Goal: Task Accomplishment & Management: Use online tool/utility

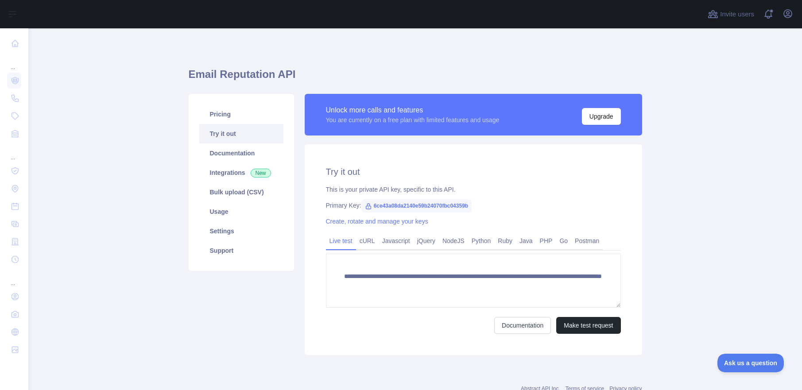
click at [547, 209] on div "Primary Key: 6ce43a08da2140e59b24070fbc04359b" at bounding box center [473, 205] width 295 height 9
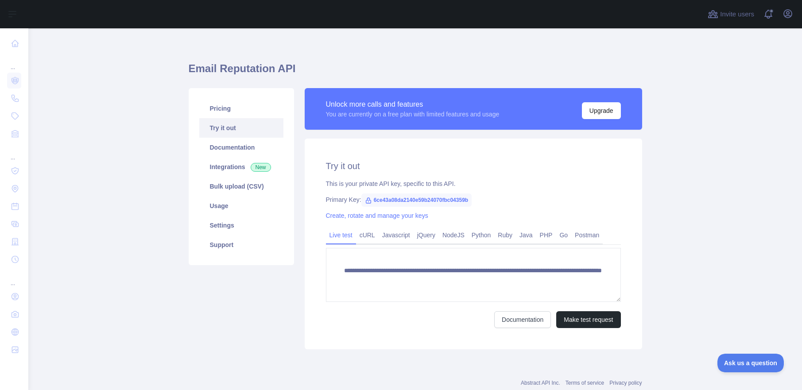
scroll to position [31, 0]
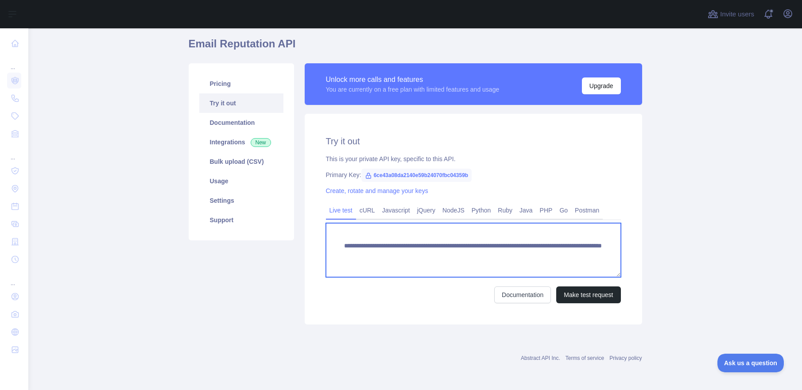
click at [408, 253] on textarea "**********" at bounding box center [473, 250] width 295 height 54
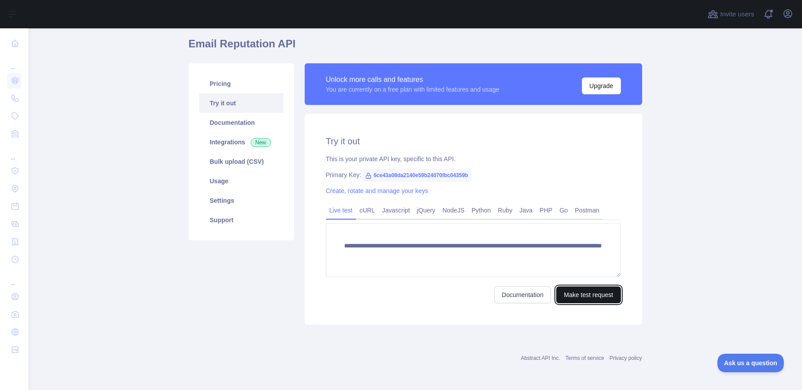
click at [585, 294] on button "Make test request" at bounding box center [588, 295] width 64 height 17
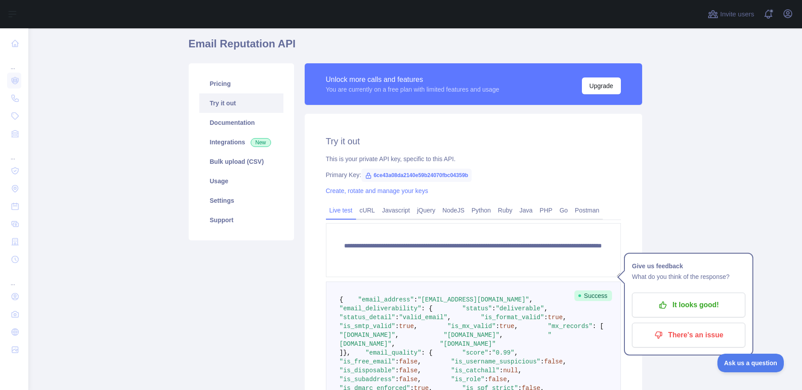
click at [699, 204] on main "**********" at bounding box center [415, 209] width 774 height 362
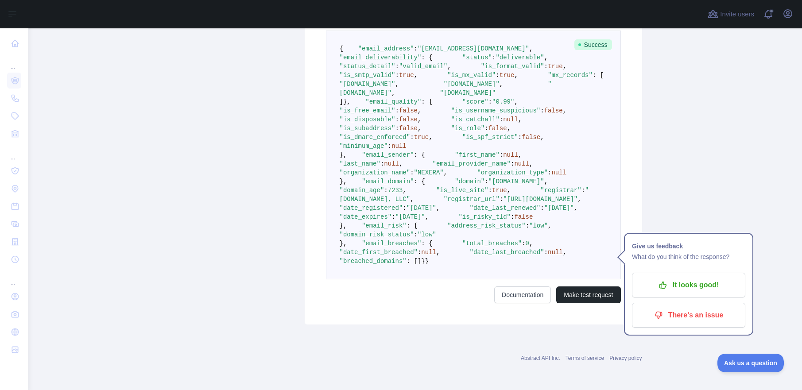
scroll to position [486, 0]
drag, startPoint x: 443, startPoint y: 195, endPoint x: 509, endPoint y: 200, distance: 66.1
click at [505, 200] on pre "{ "email_address" : "[EMAIL_ADDRESS][DOMAIN_NAME]" , "email_deliverability" : {…" at bounding box center [473, 155] width 295 height 249
click at [613, 241] on pre "{ "email_address" : "[EMAIL_ADDRESS][DOMAIN_NAME]" , "email_deliverability" : {…" at bounding box center [473, 155] width 295 height 249
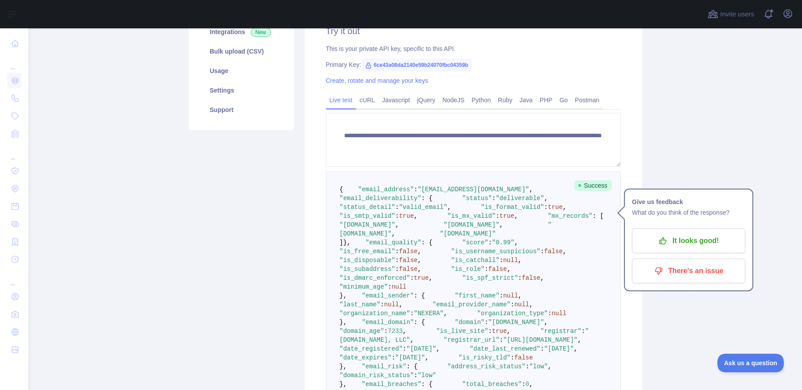
scroll to position [0, 0]
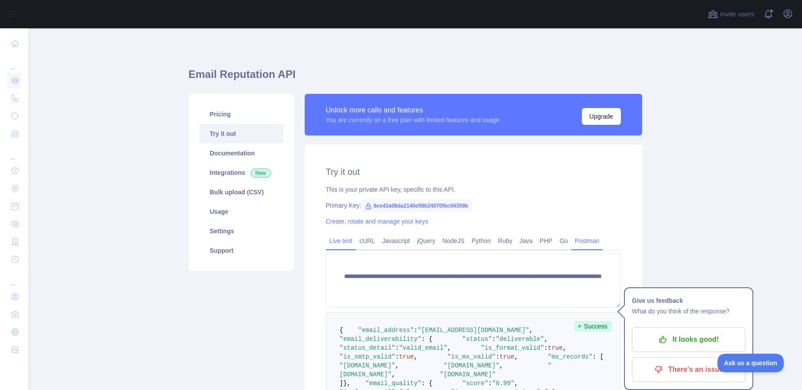
click at [484, 241] on link "Python" at bounding box center [481, 241] width 27 height 14
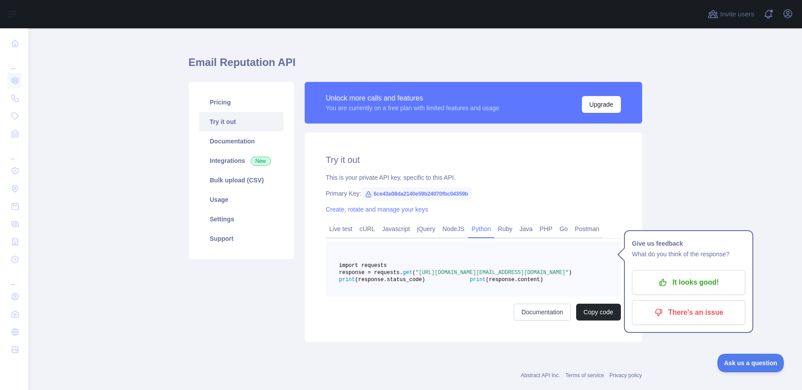
scroll to position [50, 0]
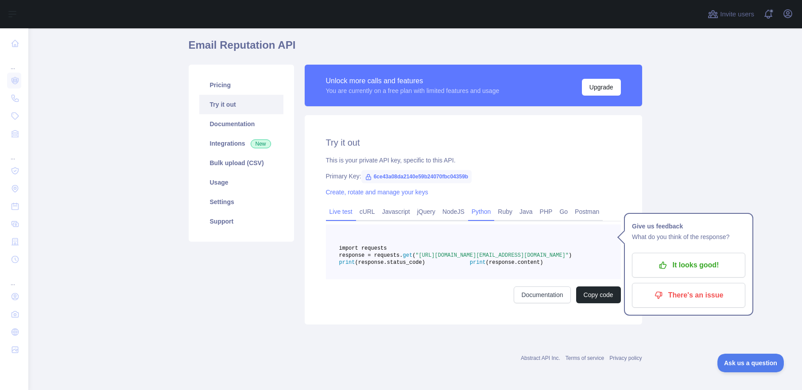
click at [343, 205] on link "Live test" at bounding box center [341, 212] width 30 height 14
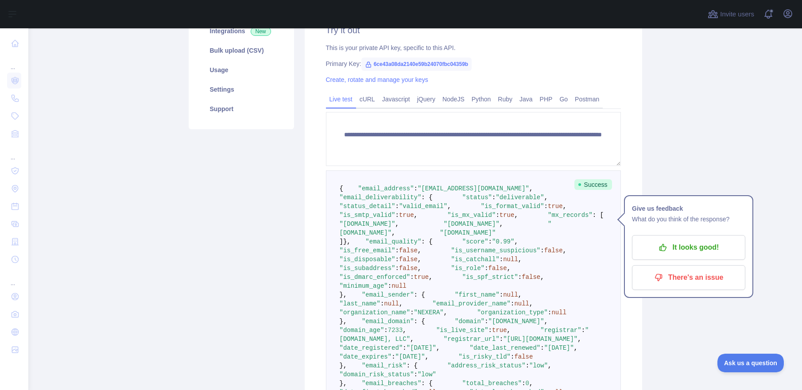
scroll to position [43, 0]
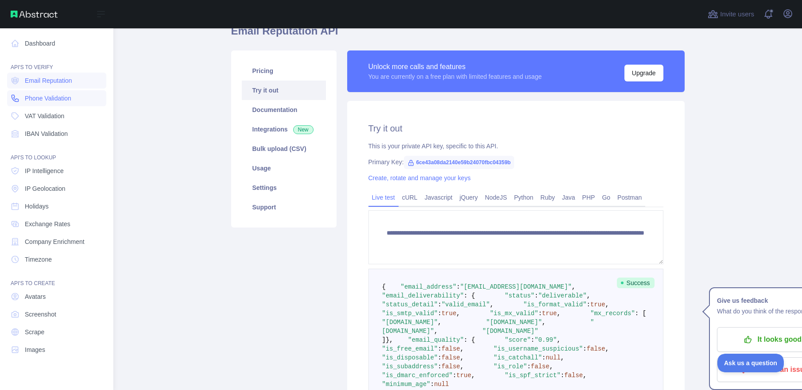
click at [58, 101] on span "Phone Validation" at bounding box center [48, 98] width 46 height 9
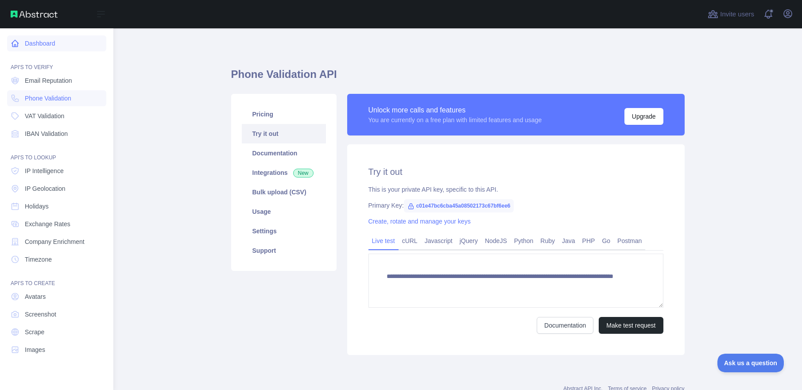
click at [36, 46] on link "Dashboard" at bounding box center [56, 43] width 99 height 16
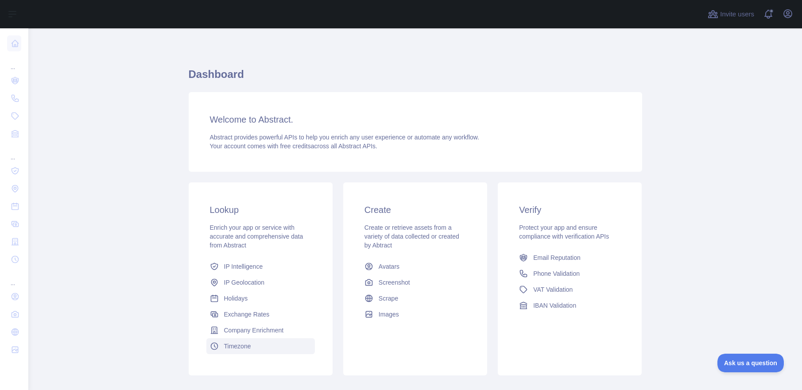
scroll to position [51, 0]
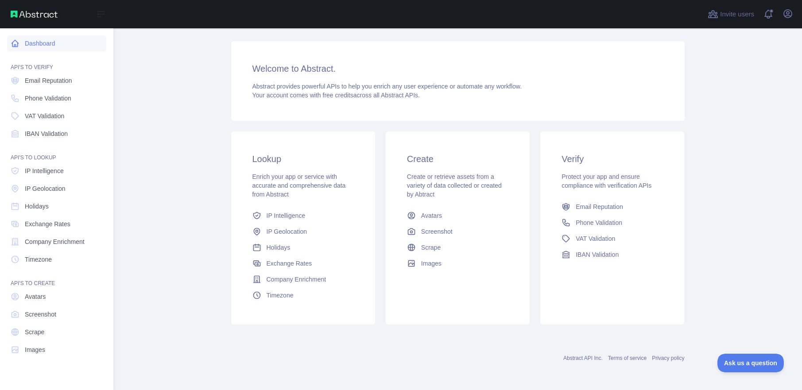
click at [38, 37] on link "Dashboard" at bounding box center [56, 43] width 99 height 16
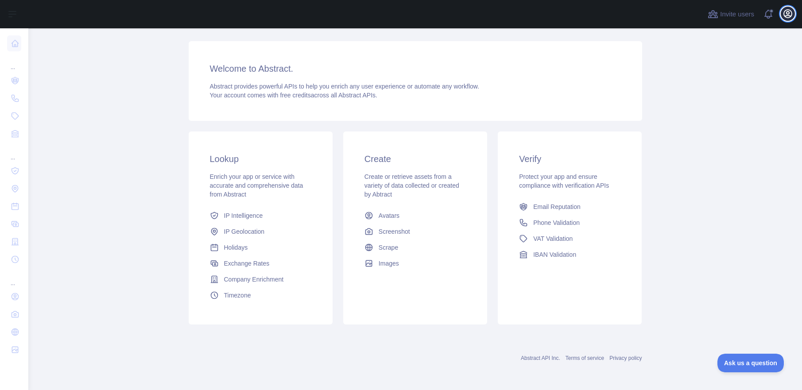
click at [784, 18] on icon "button" at bounding box center [787, 13] width 11 height 11
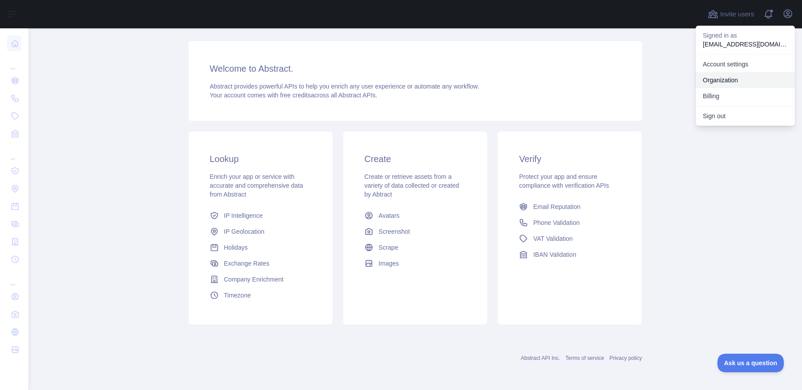
click at [740, 76] on link "Organization" at bounding box center [745, 80] width 99 height 16
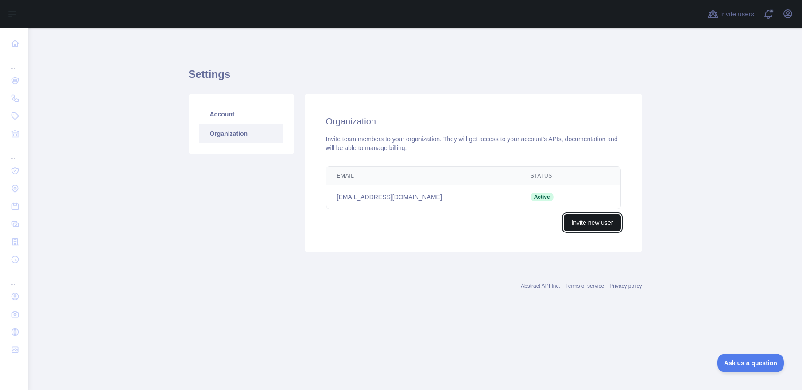
click at [597, 225] on button "Invite new user" at bounding box center [592, 222] width 57 height 17
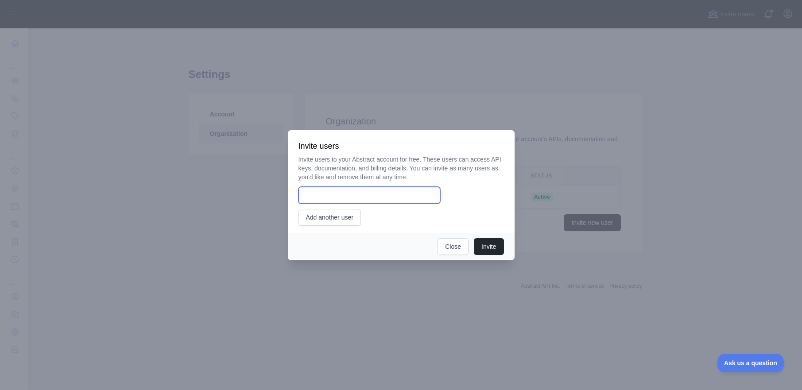
click at [350, 195] on input "email" at bounding box center [369, 195] width 142 height 17
click at [376, 196] on input "email" at bounding box center [369, 195] width 142 height 17
type input "**********"
click at [489, 248] on button "Invite" at bounding box center [489, 246] width 30 height 17
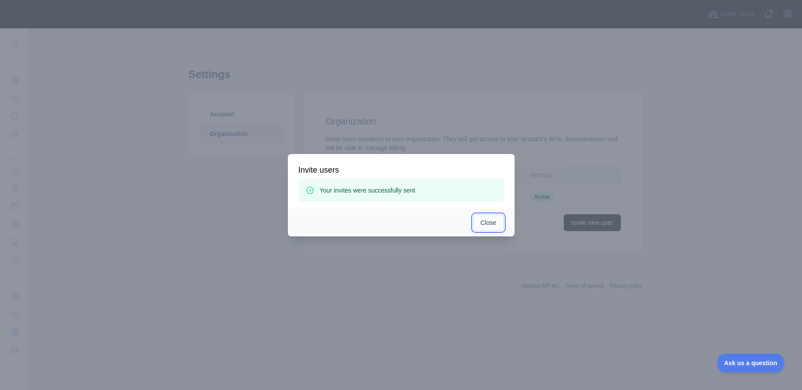
click at [487, 224] on button "Close" at bounding box center [488, 222] width 31 height 17
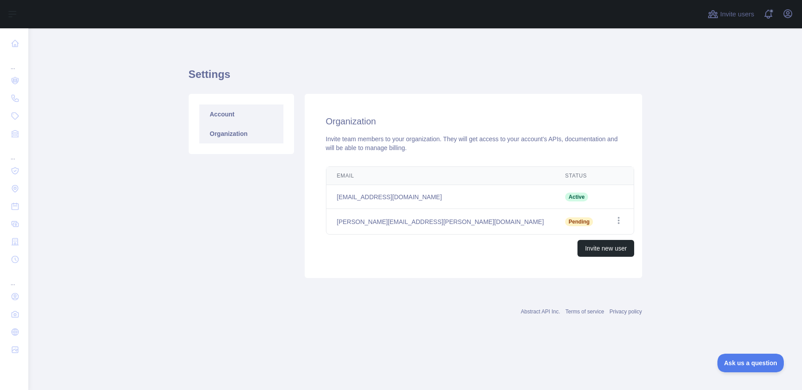
click at [227, 115] on link "Account" at bounding box center [241, 114] width 84 height 19
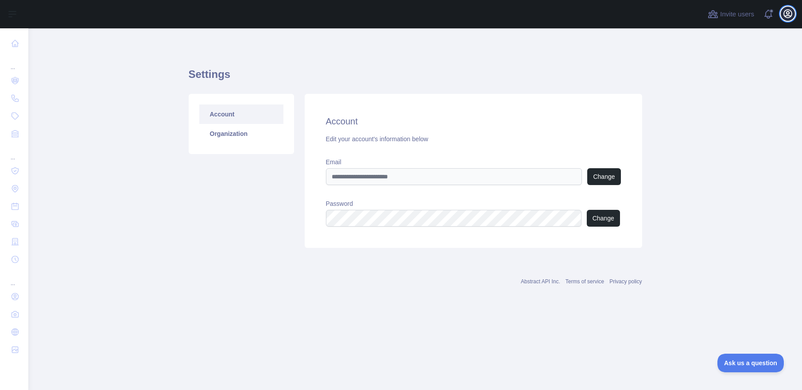
click at [784, 13] on icon "button" at bounding box center [787, 13] width 11 height 11
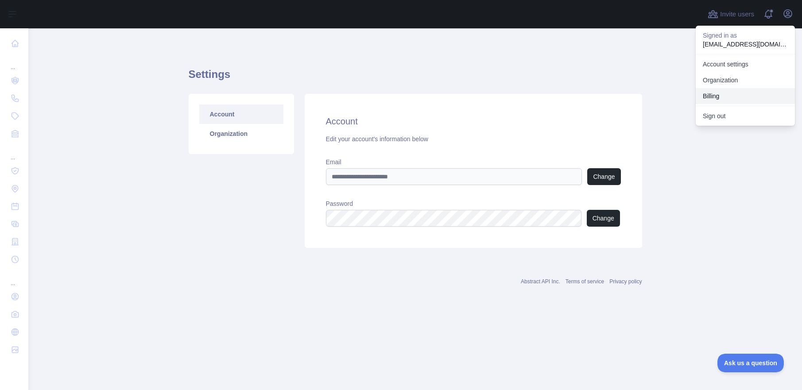
click at [724, 97] on button "Billing" at bounding box center [745, 96] width 99 height 16
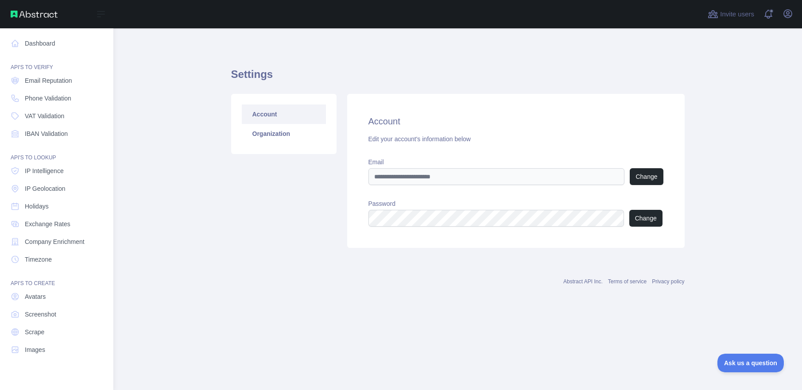
click at [38, 20] on div "Open sidebar" at bounding box center [56, 14] width 113 height 28
click at [38, 18] on div "Open sidebar" at bounding box center [56, 14] width 113 height 28
click at [58, 225] on span "Exchange Rates" at bounding box center [48, 224] width 46 height 9
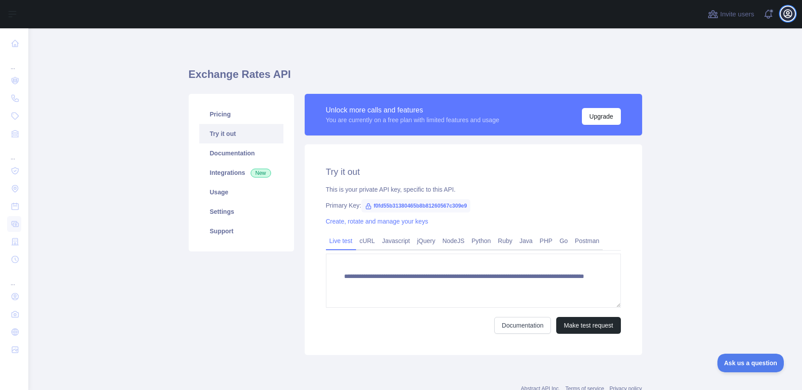
click at [793, 17] on button "Open user menu" at bounding box center [788, 14] width 14 height 14
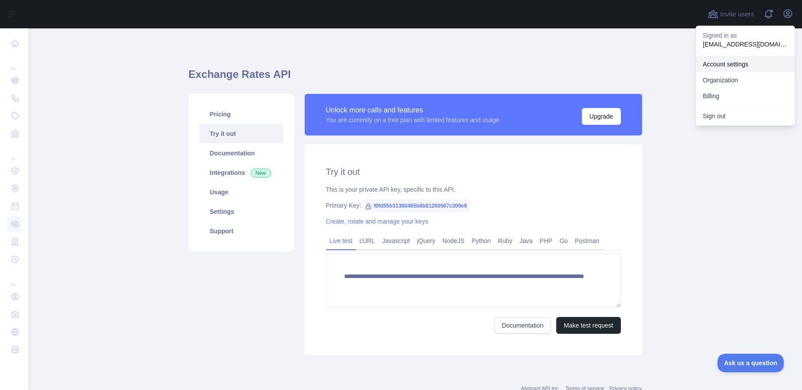
click at [742, 68] on link "Account settings" at bounding box center [745, 64] width 99 height 16
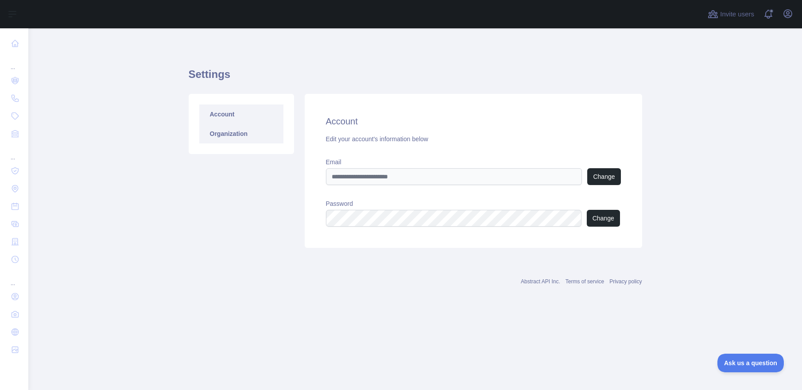
click at [235, 138] on link "Organization" at bounding box center [241, 133] width 84 height 19
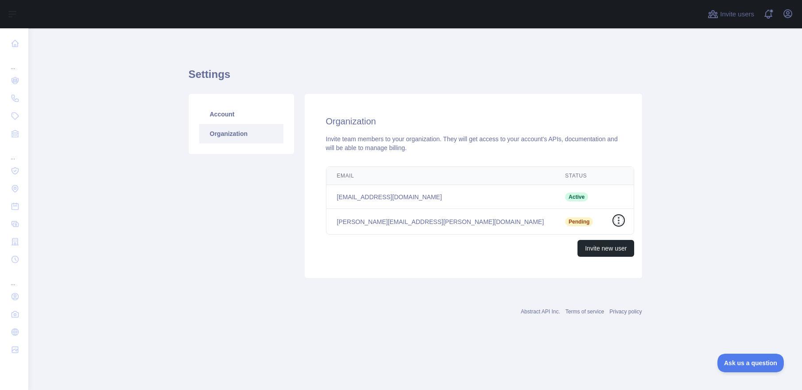
click at [614, 220] on icon "button" at bounding box center [618, 220] width 9 height 9
click at [699, 235] on main "Settings Account Organization Organization Invite team members to your organiza…" at bounding box center [415, 209] width 774 height 362
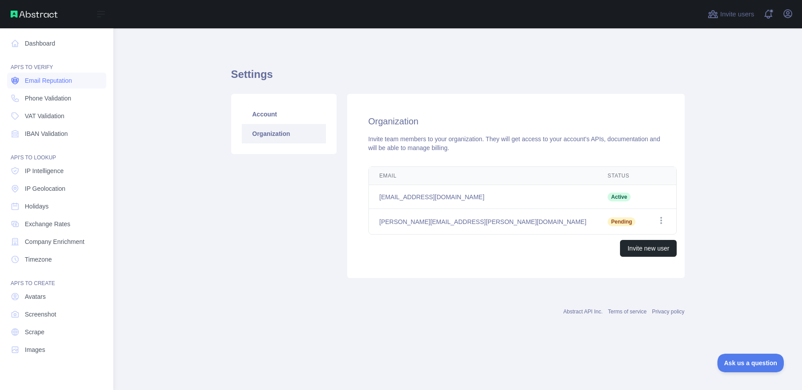
click at [39, 82] on span "Email Reputation" at bounding box center [48, 80] width 47 height 9
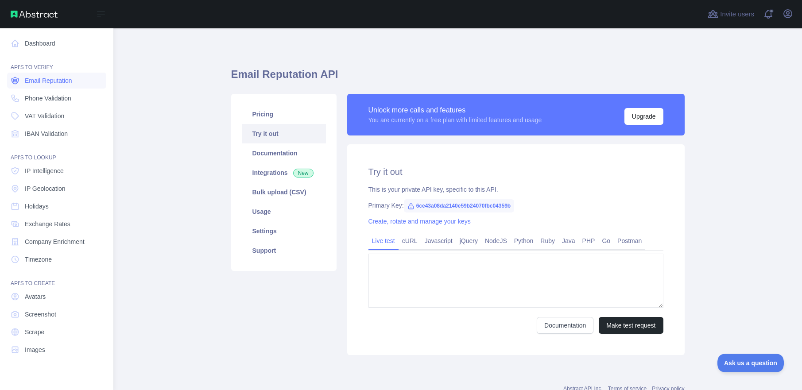
type textarea "**********"
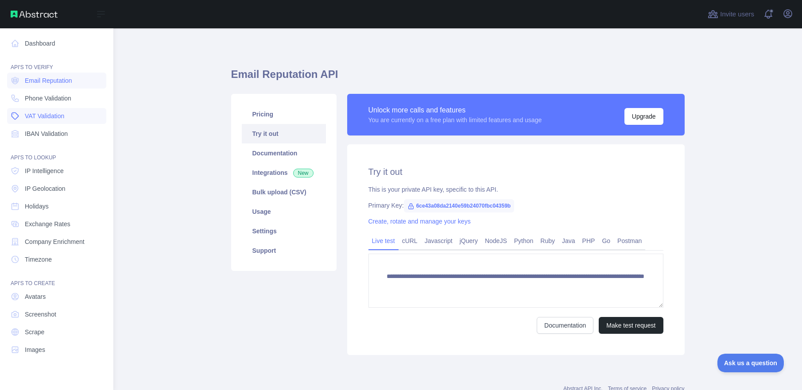
click at [43, 114] on span "VAT Validation" at bounding box center [44, 116] width 39 height 9
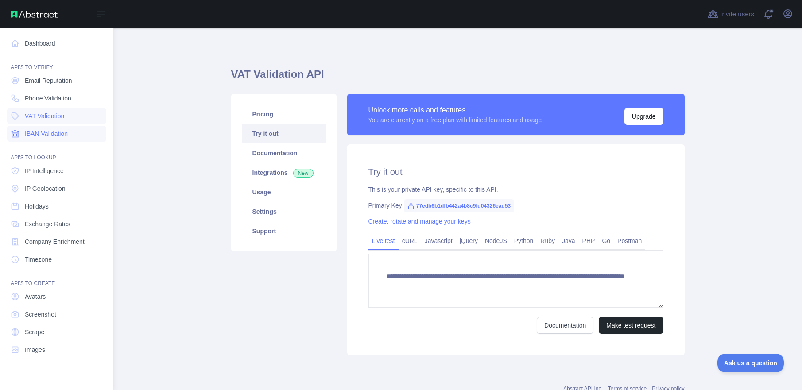
click at [45, 132] on span "IBAN Validation" at bounding box center [46, 133] width 43 height 9
click at [53, 77] on span "Email Reputation" at bounding box center [48, 80] width 47 height 9
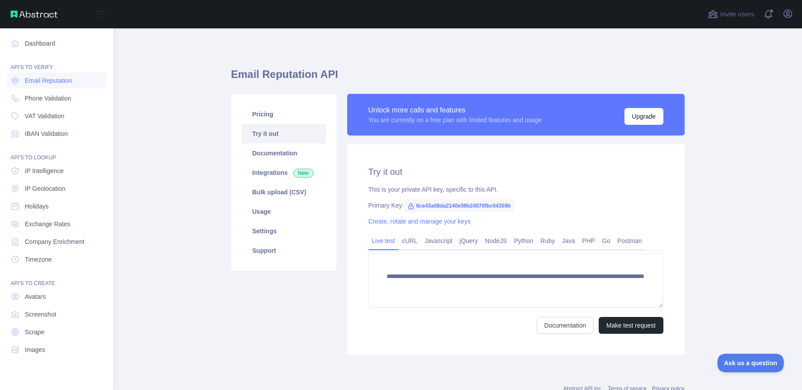
click at [31, 12] on img at bounding box center [34, 14] width 47 height 7
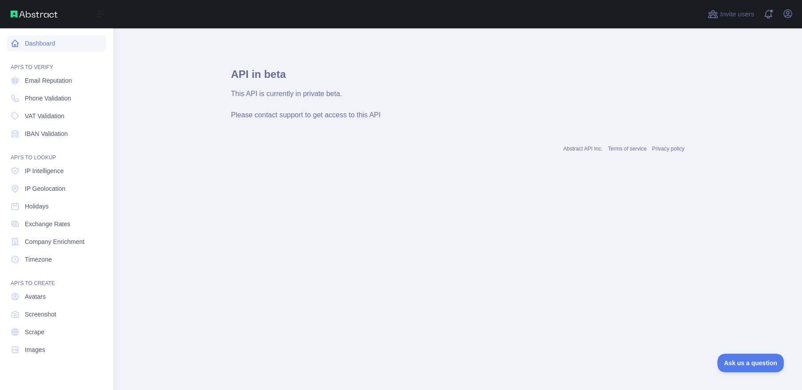
click at [50, 45] on link "Dashboard" at bounding box center [56, 43] width 99 height 16
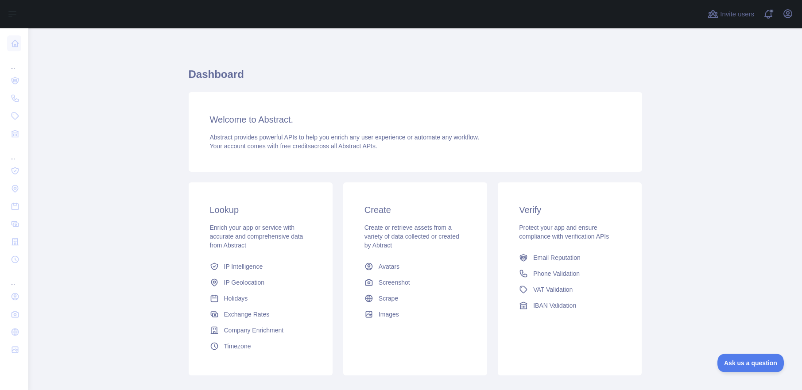
click at [585, 70] on h1 "Dashboard" at bounding box center [415, 77] width 453 height 21
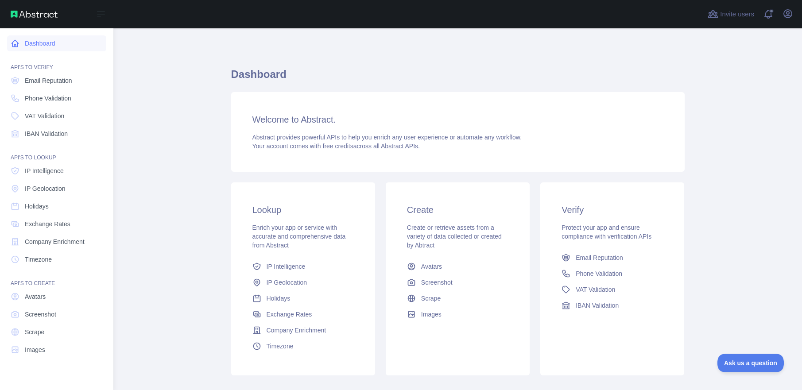
click at [13, 49] on link "Dashboard" at bounding box center [56, 43] width 99 height 16
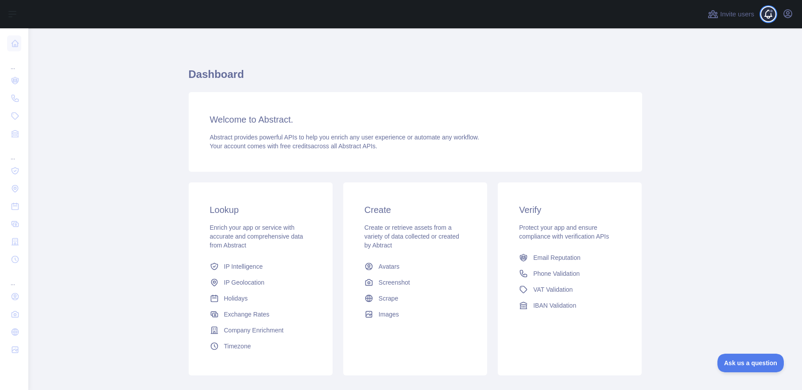
click at [764, 16] on span at bounding box center [772, 14] width 18 height 28
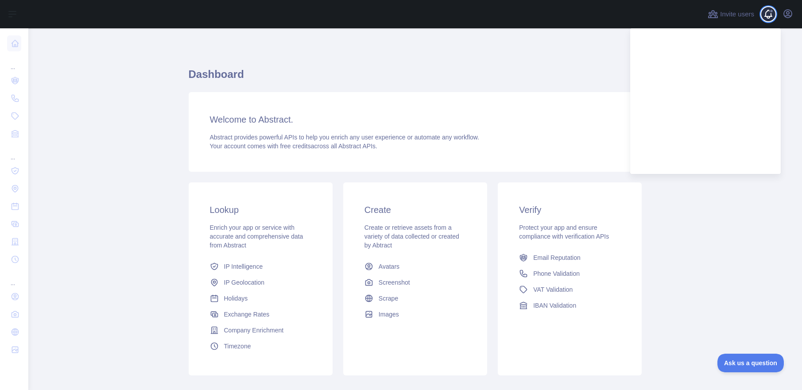
click at [767, 16] on span at bounding box center [772, 14] width 18 height 28
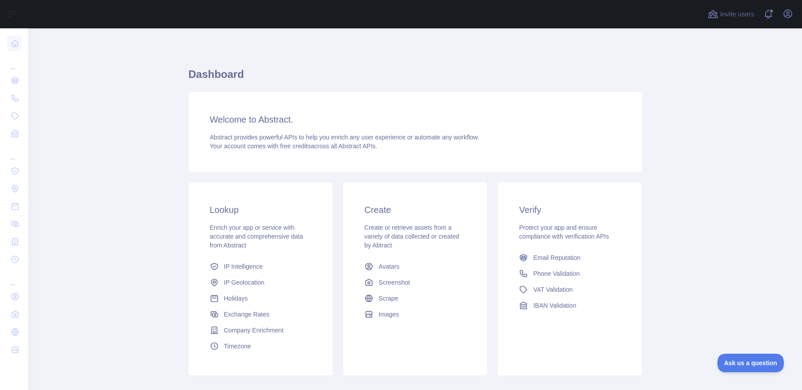
click at [796, 13] on div "Invite users View notifications Open user menu" at bounding box center [415, 14] width 774 height 28
click at [794, 15] on button "Open user menu" at bounding box center [788, 14] width 14 height 14
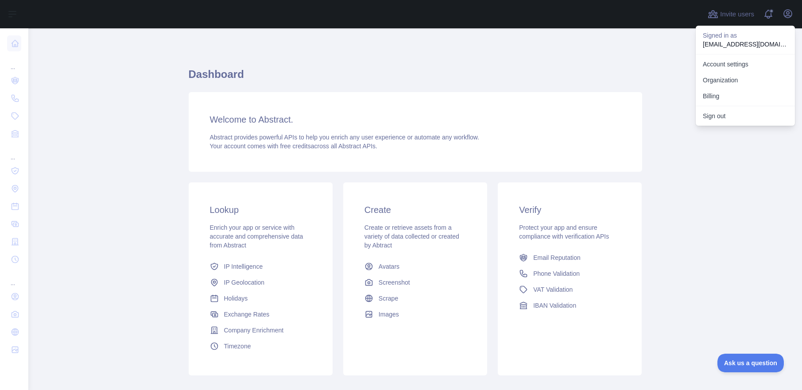
drag, startPoint x: 279, startPoint y: 226, endPoint x: 270, endPoint y: 205, distance: 23.0
click at [279, 226] on span "Enrich your app or service with accurate and comprehensive data from Abstract" at bounding box center [256, 236] width 93 height 25
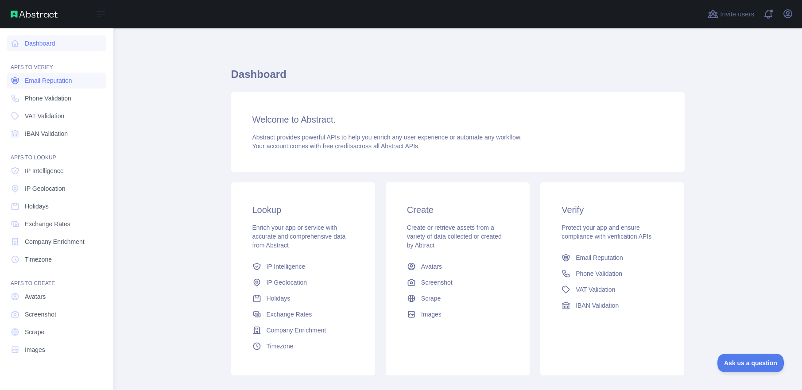
click at [30, 83] on span "Email Reputation" at bounding box center [48, 80] width 47 height 9
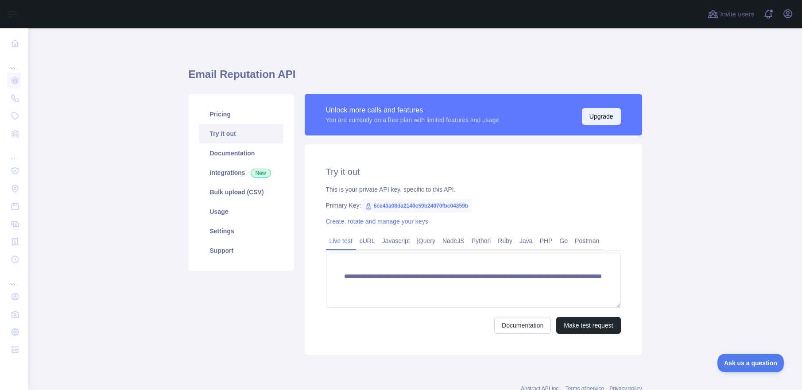
click at [584, 114] on button "Upgrade" at bounding box center [601, 116] width 39 height 17
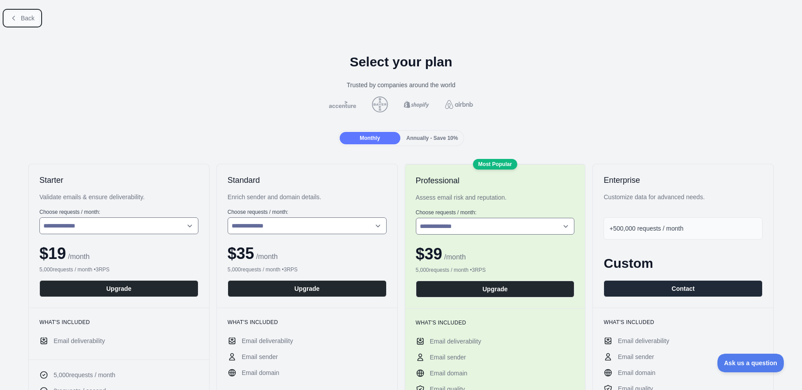
click at [31, 17] on span "Back" at bounding box center [28, 18] width 14 height 7
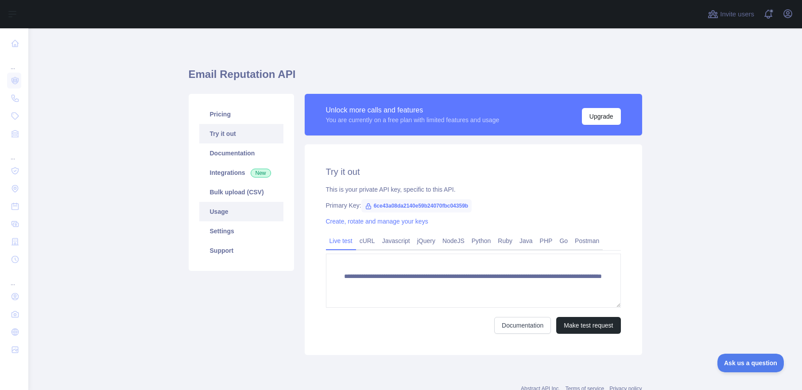
click at [219, 216] on link "Usage" at bounding box center [241, 211] width 84 height 19
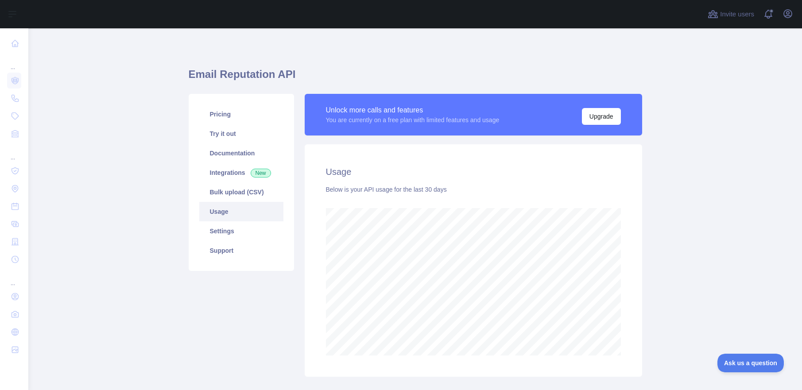
scroll to position [362, 767]
click at [227, 232] on link "Settings" at bounding box center [241, 230] width 84 height 19
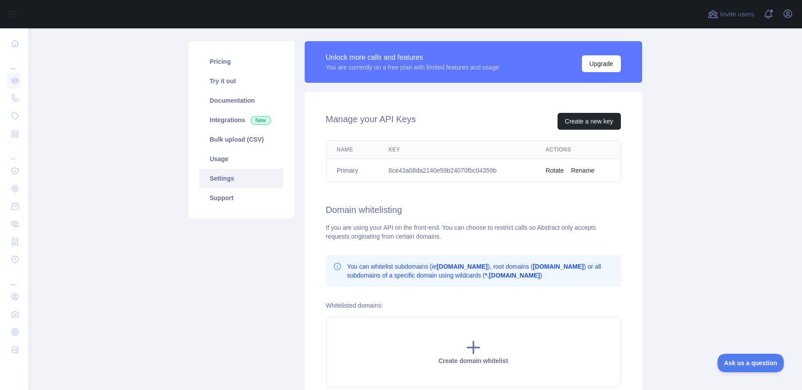
scroll to position [46, 0]
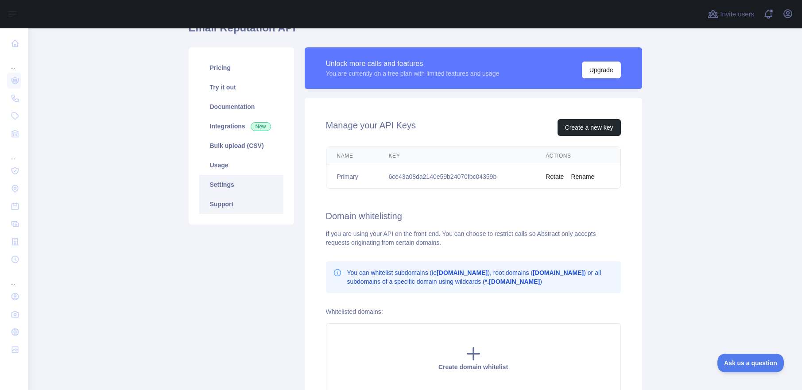
click at [254, 207] on link "Support" at bounding box center [241, 203] width 84 height 19
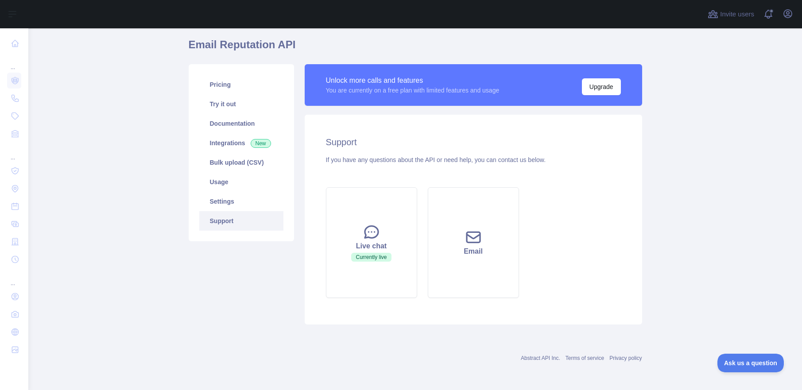
scroll to position [30, 0]
click at [217, 87] on link "Pricing" at bounding box center [241, 84] width 84 height 19
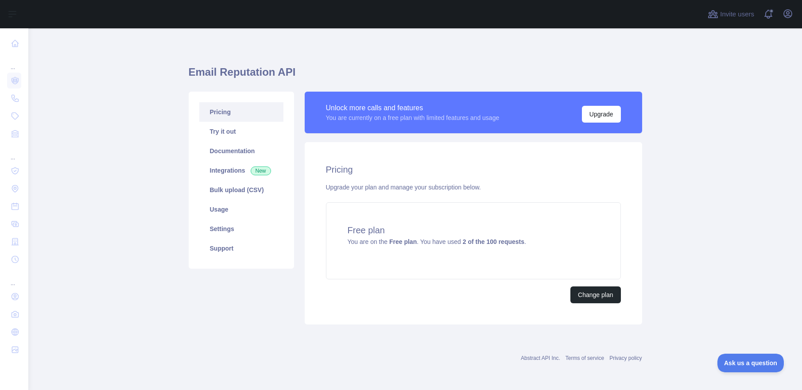
scroll to position [2, 0]
click at [224, 135] on link "Try it out" at bounding box center [241, 131] width 84 height 19
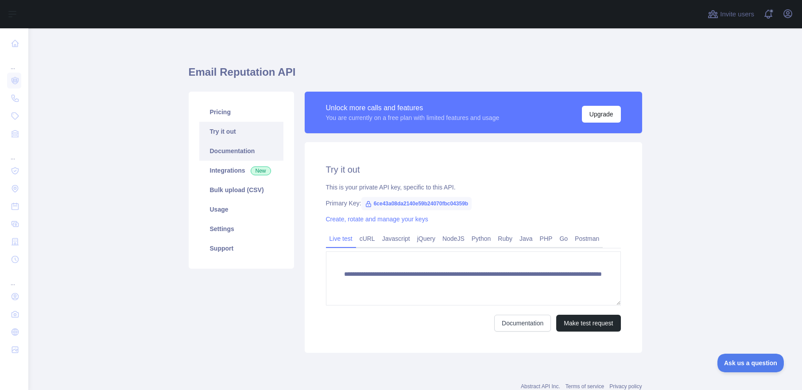
click at [226, 151] on link "Documentation" at bounding box center [241, 150] width 84 height 19
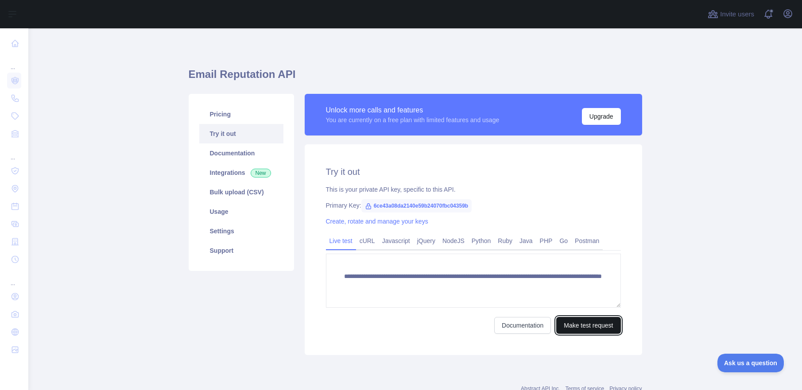
click at [578, 326] on button "Make test request" at bounding box center [588, 325] width 64 height 17
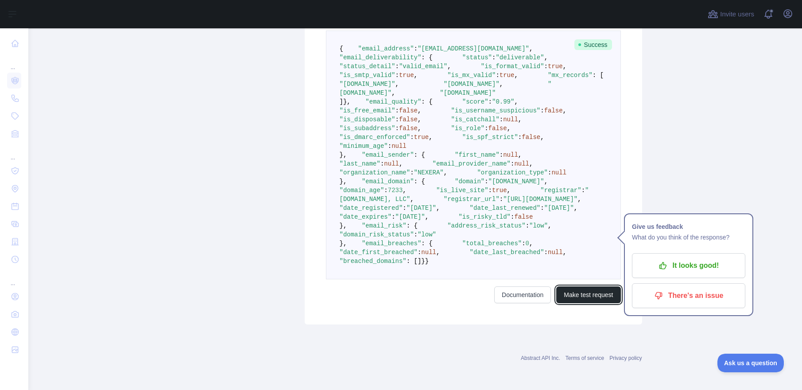
scroll to position [345, 0]
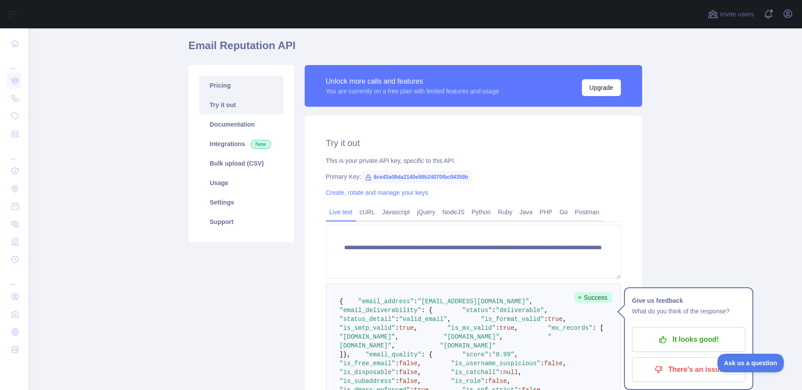
click at [220, 87] on link "Pricing" at bounding box center [241, 85] width 84 height 19
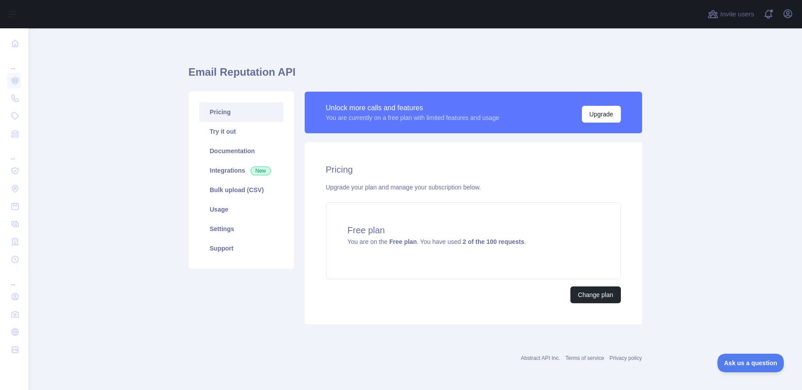
scroll to position [2, 0]
click at [587, 118] on button "Upgrade" at bounding box center [601, 114] width 39 height 17
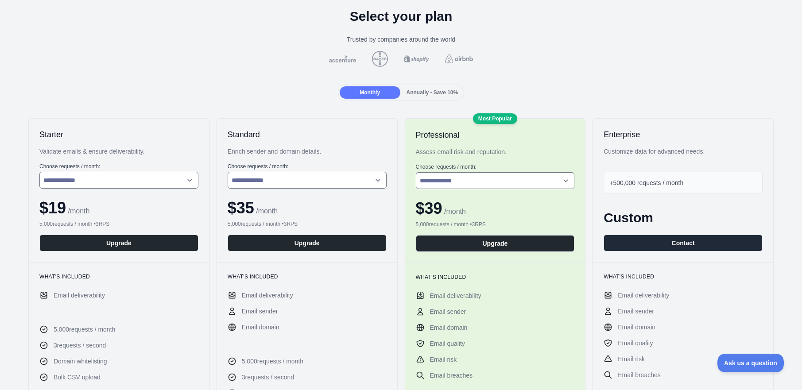
scroll to position [108, 0]
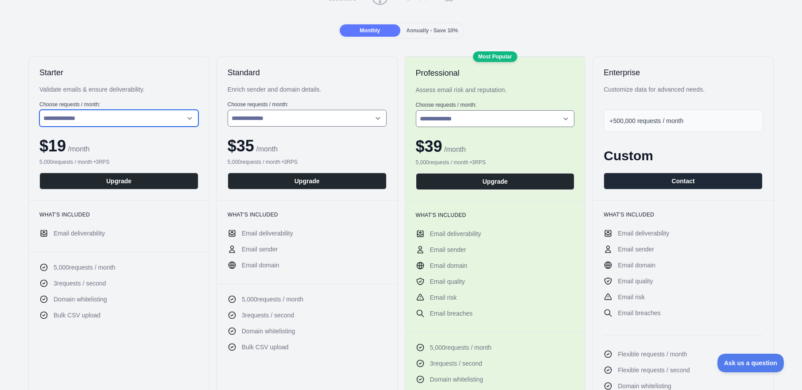
click at [188, 119] on select "**********" at bounding box center [118, 118] width 159 height 17
select select "*"
click at [39, 110] on select "**********" at bounding box center [118, 118] width 159 height 17
click at [764, 31] on div "Monthly Annually - Save 10%" at bounding box center [401, 31] width 788 height 16
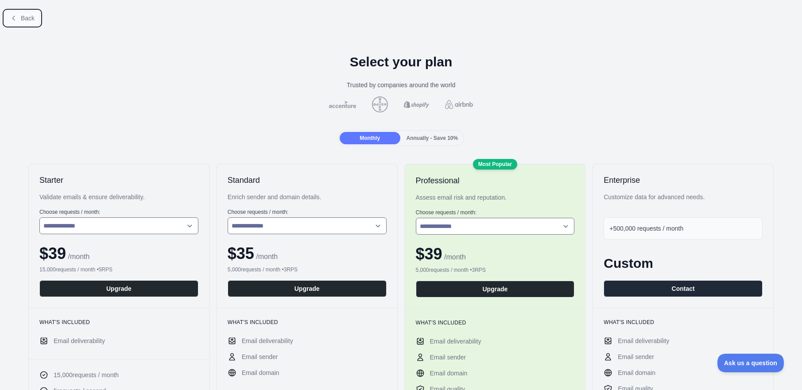
click at [22, 19] on span "Back" at bounding box center [28, 18] width 14 height 7
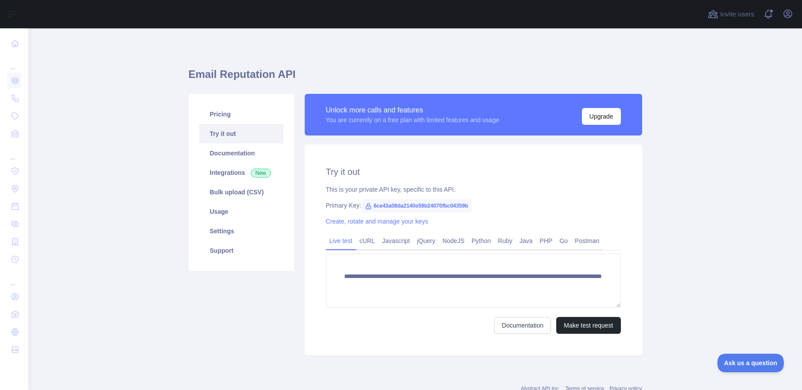
click at [787, 6] on div "Invite users View notifications Open user menu" at bounding box center [750, 14] width 89 height 28
click at [785, 15] on icon "button" at bounding box center [787, 13] width 11 height 11
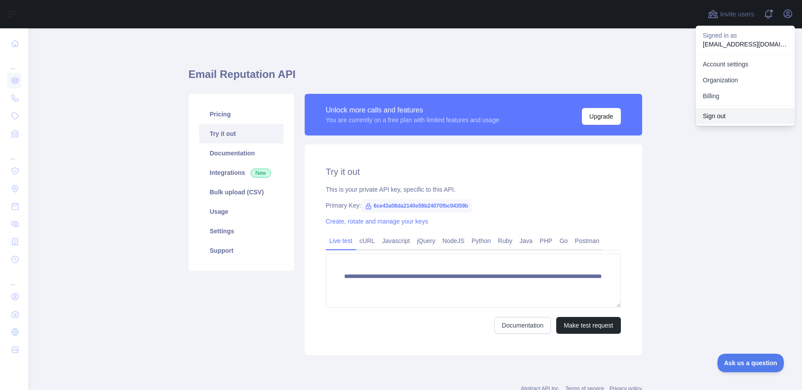
click at [726, 119] on button "Sign out" at bounding box center [745, 116] width 99 height 16
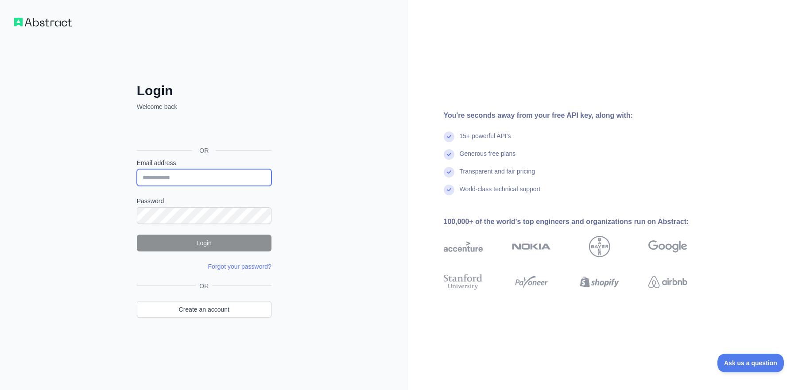
type input "**********"
click at [238, 184] on input "**********" at bounding box center [204, 177] width 135 height 17
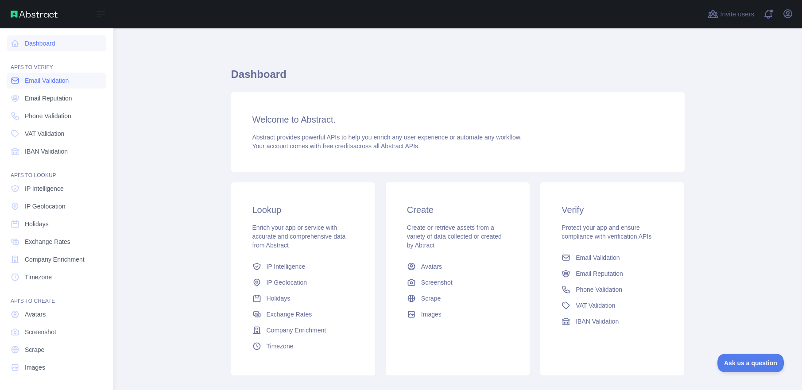
click at [48, 80] on span "Email Validation" at bounding box center [47, 80] width 44 height 9
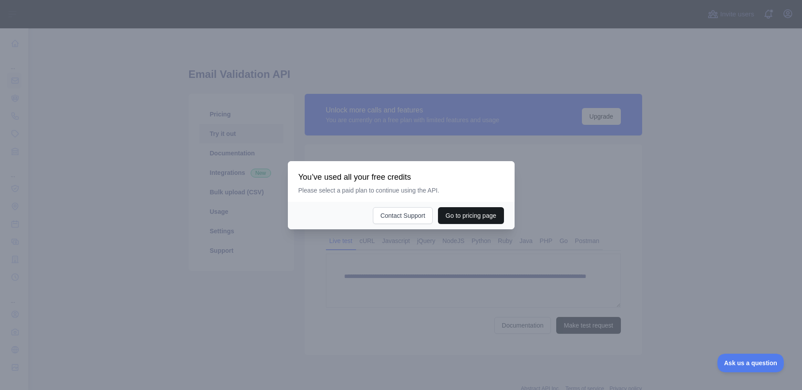
click at [495, 217] on button "Go to pricing page" at bounding box center [471, 215] width 66 height 17
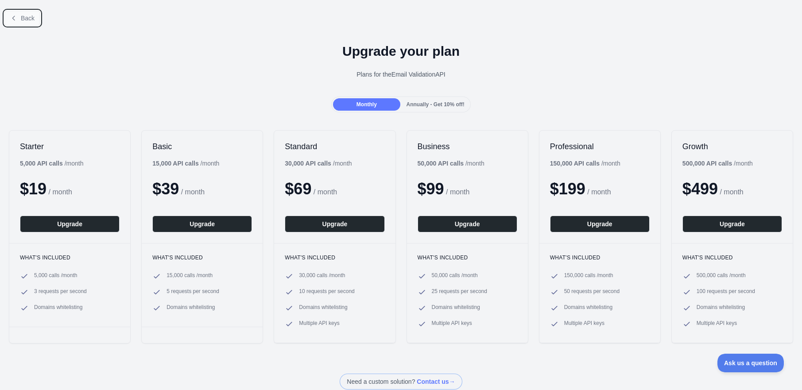
click at [21, 15] on span "Back" at bounding box center [28, 18] width 14 height 7
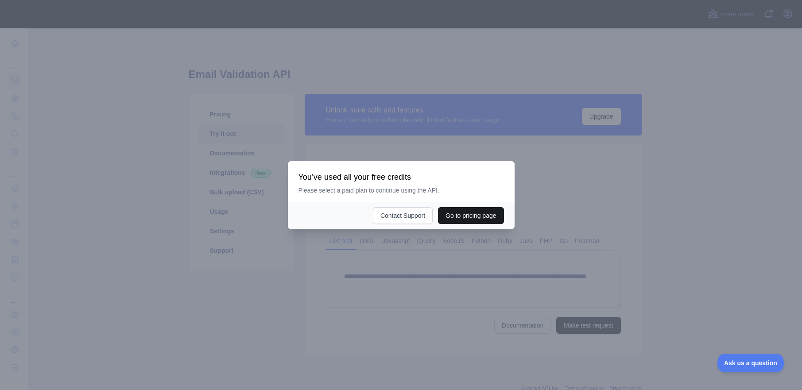
click at [452, 223] on button "Go to pricing page" at bounding box center [471, 215] width 66 height 17
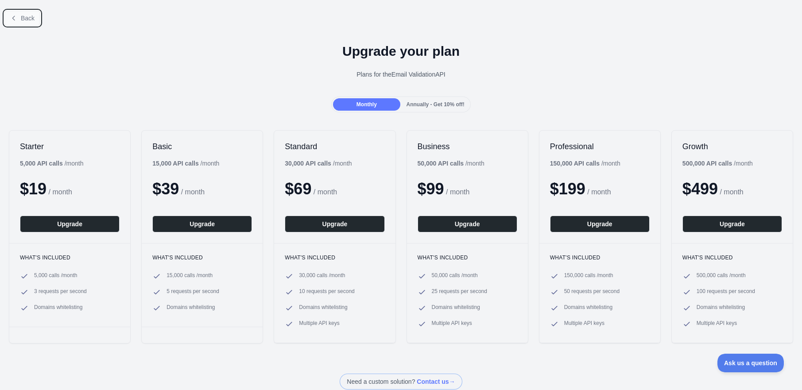
click at [15, 24] on button "Back" at bounding box center [22, 18] width 36 height 15
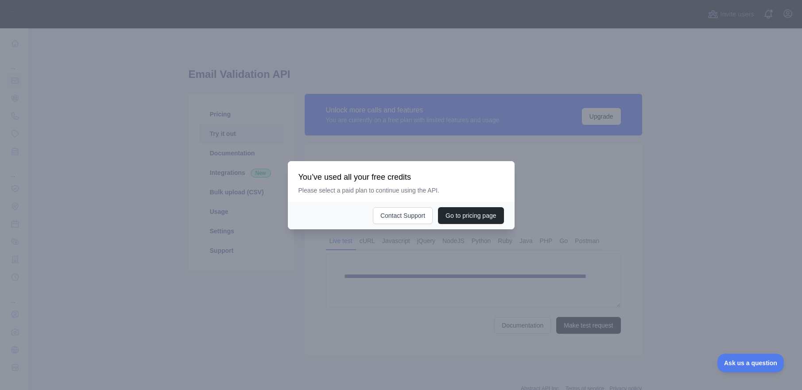
click at [712, 298] on div at bounding box center [401, 195] width 802 height 390
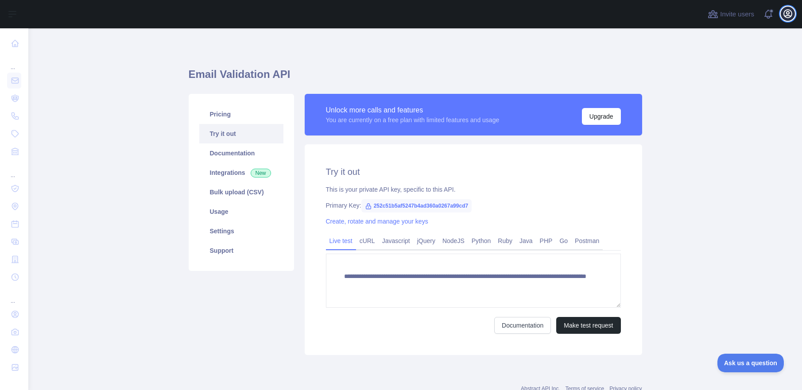
click at [785, 14] on icon "button" at bounding box center [787, 13] width 11 height 11
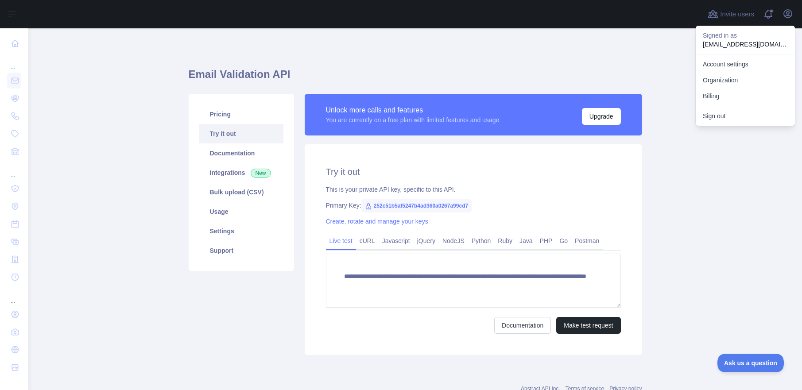
drag, startPoint x: 680, startPoint y: 167, endPoint x: 674, endPoint y: 166, distance: 5.9
click at [680, 167] on main "**********" at bounding box center [415, 209] width 774 height 362
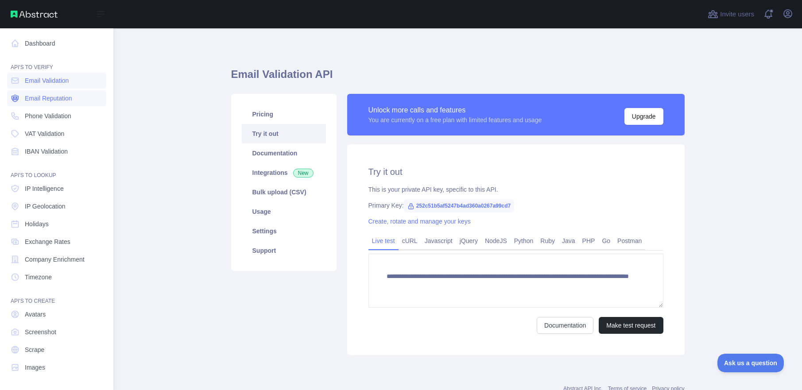
click at [56, 100] on span "Email Reputation" at bounding box center [48, 98] width 47 height 9
click at [62, 84] on span "Email Validation" at bounding box center [47, 80] width 44 height 9
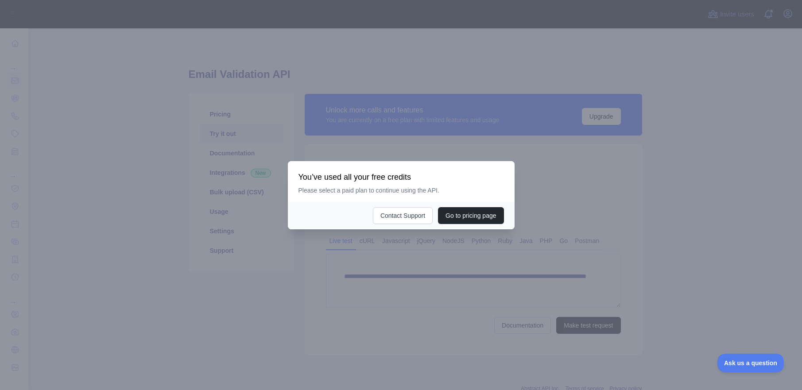
click at [628, 217] on div at bounding box center [401, 195] width 802 height 390
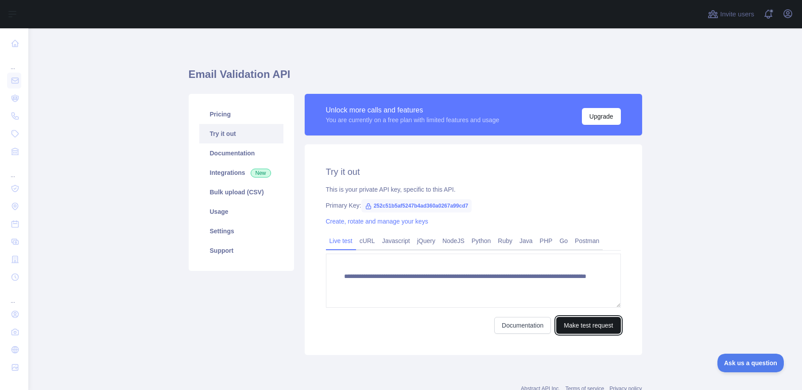
click at [602, 329] on button "Make test request" at bounding box center [588, 325] width 64 height 17
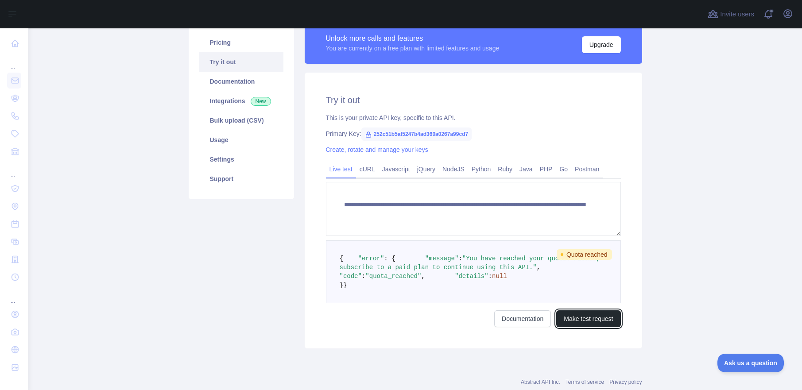
scroll to position [131, 0]
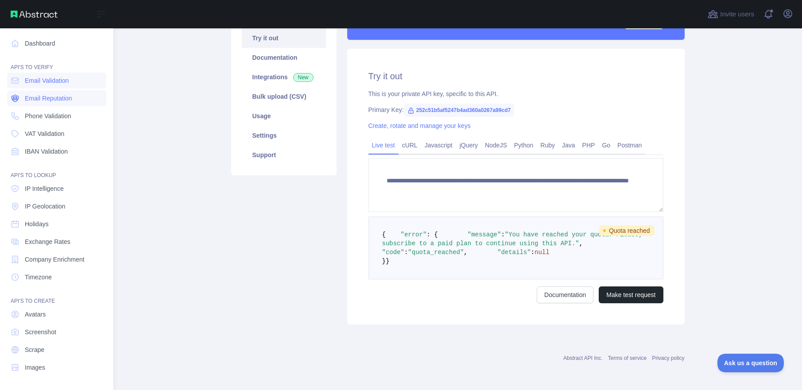
click at [21, 98] on link "Email Reputation" at bounding box center [56, 98] width 99 height 16
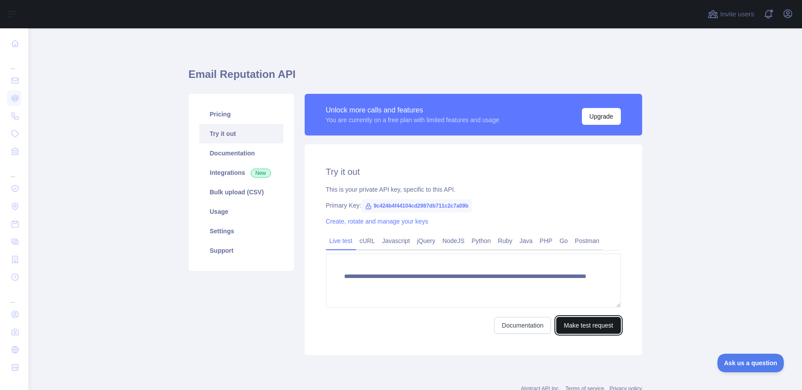
click at [602, 329] on button "Make test request" at bounding box center [588, 325] width 64 height 17
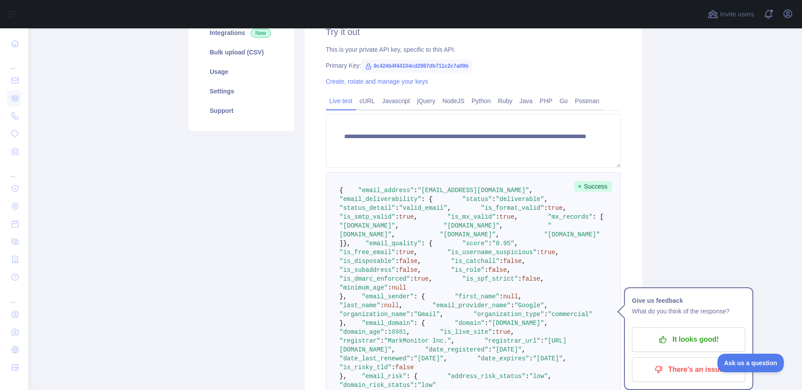
scroll to position [111, 0]
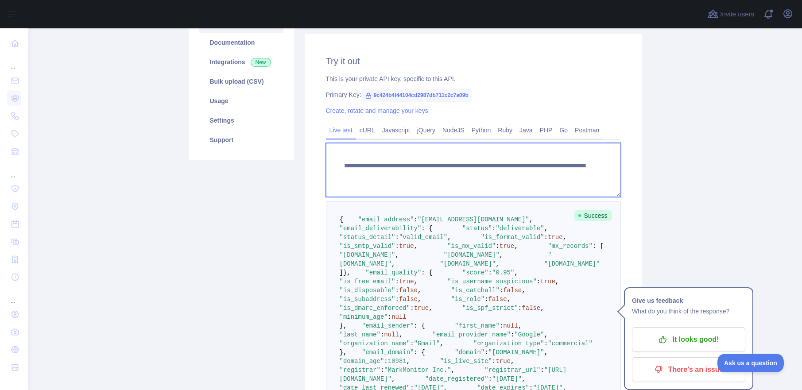
drag, startPoint x: 563, startPoint y: 176, endPoint x: 328, endPoint y: 164, distance: 235.4
click at [328, 164] on textarea "**********" at bounding box center [473, 170] width 295 height 54
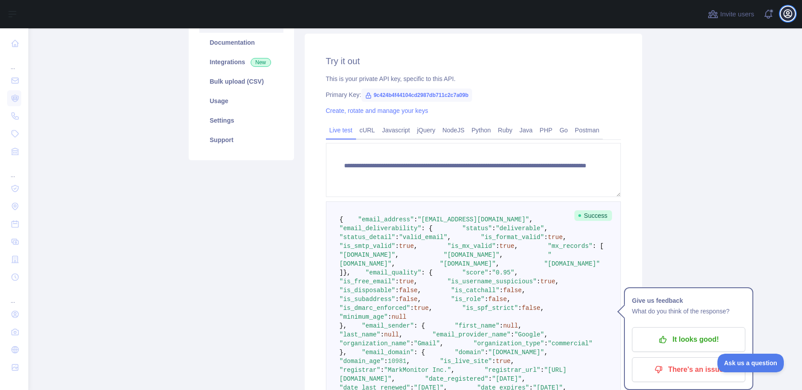
click at [793, 12] on button "Open user menu" at bounding box center [788, 14] width 14 height 14
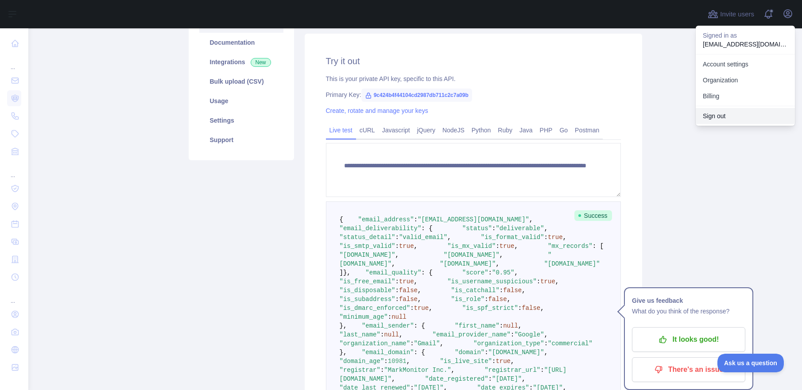
click at [752, 113] on button "Sign out" at bounding box center [745, 116] width 99 height 16
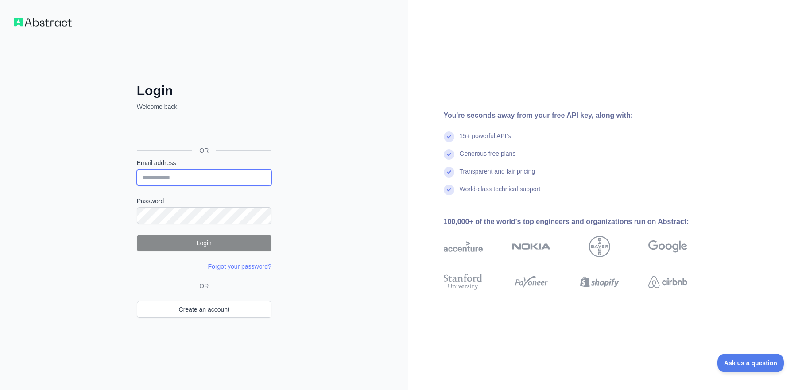
type input "**********"
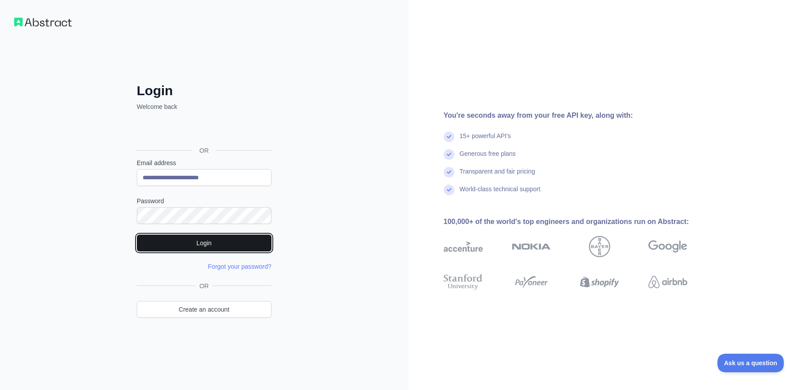
click at [242, 244] on button "Login" at bounding box center [204, 243] width 135 height 17
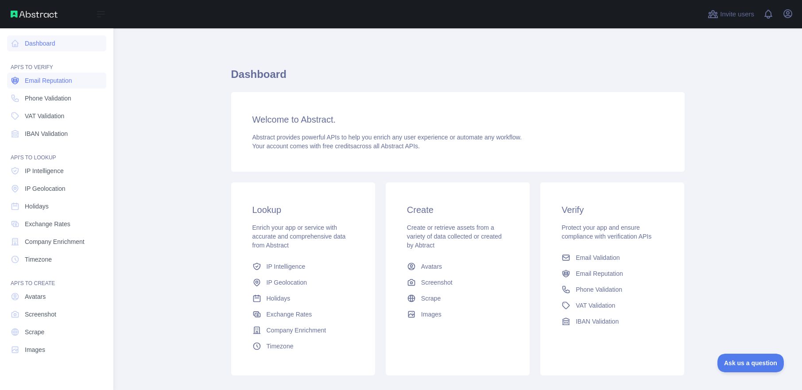
click at [19, 84] on link "Email Reputation" at bounding box center [56, 81] width 99 height 16
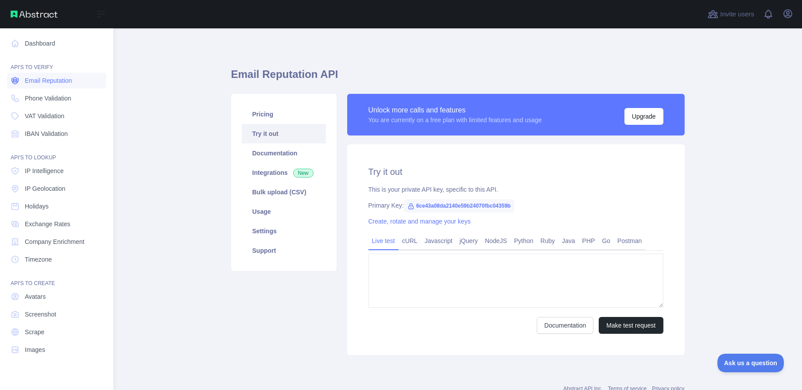
type textarea "**********"
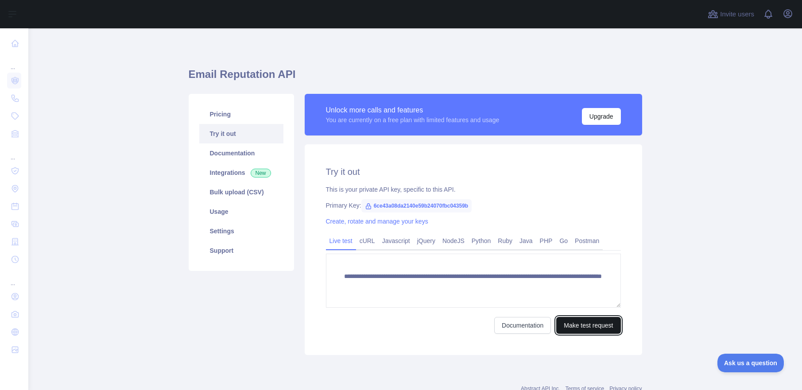
click at [589, 330] on button "Make test request" at bounding box center [588, 325] width 64 height 17
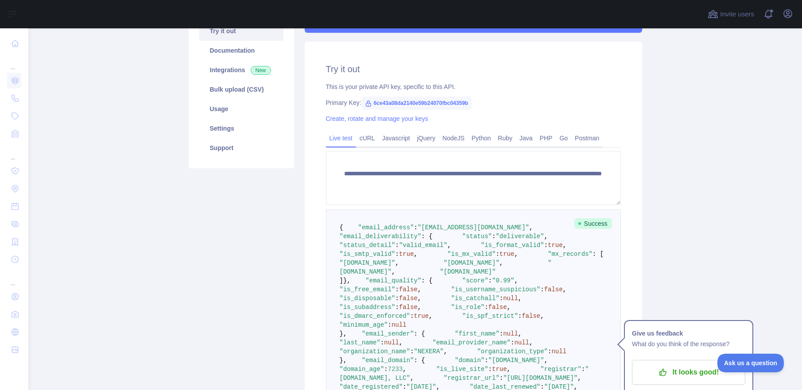
scroll to position [159, 0]
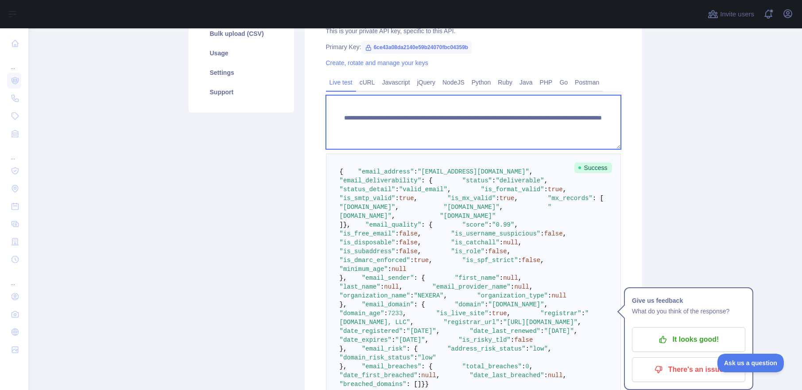
drag, startPoint x: 596, startPoint y: 126, endPoint x: 304, endPoint y: 113, distance: 291.7
click at [305, 113] on div "**********" at bounding box center [473, 217] width 337 height 462
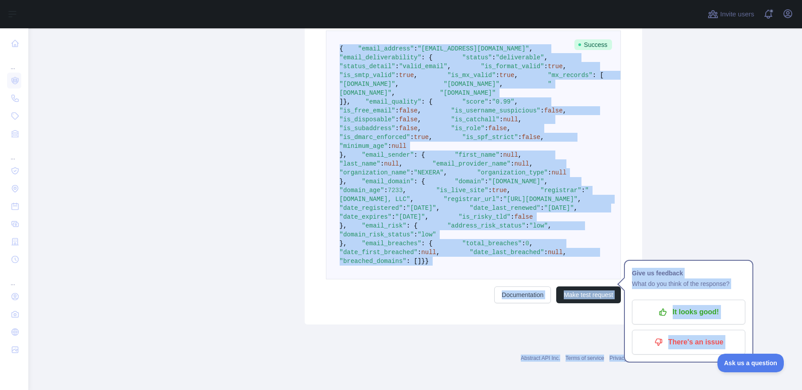
scroll to position [556, 0]
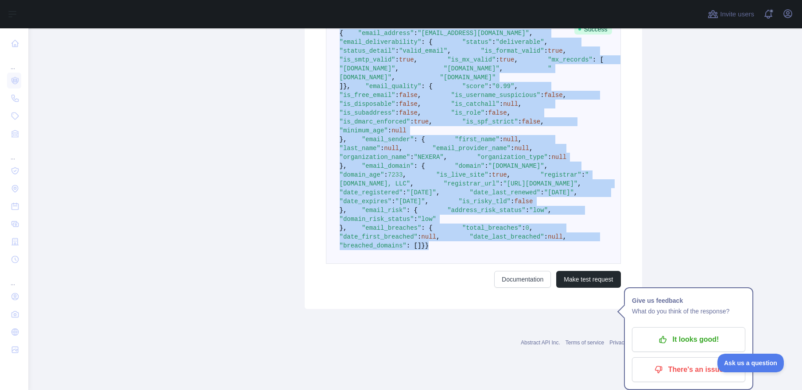
drag, startPoint x: 336, startPoint y: 172, endPoint x: 396, endPoint y: 256, distance: 103.1
click at [389, 262] on pre "{ "email_address" : "[EMAIL_ADDRESS][DOMAIN_NAME]" , "email_deliverability" : {…" at bounding box center [473, 139] width 295 height 249
copy code "{ "email_address" : "[EMAIL_ADDRESS][DOMAIN_NAME]" , "email_deliverability" : {…"
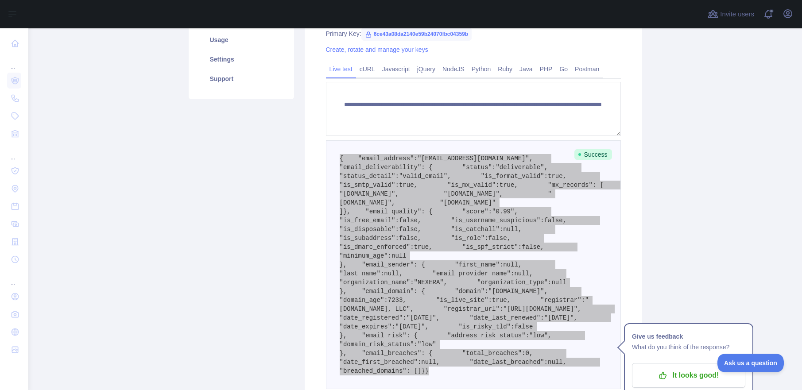
scroll to position [146, 0]
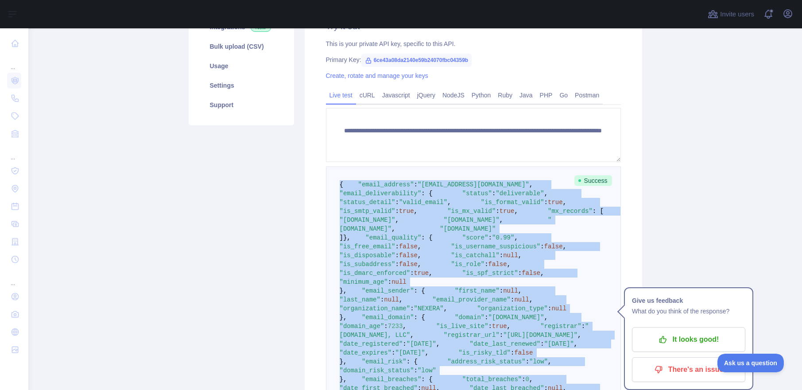
click at [462, 197] on span ""status"" at bounding box center [477, 193] width 30 height 7
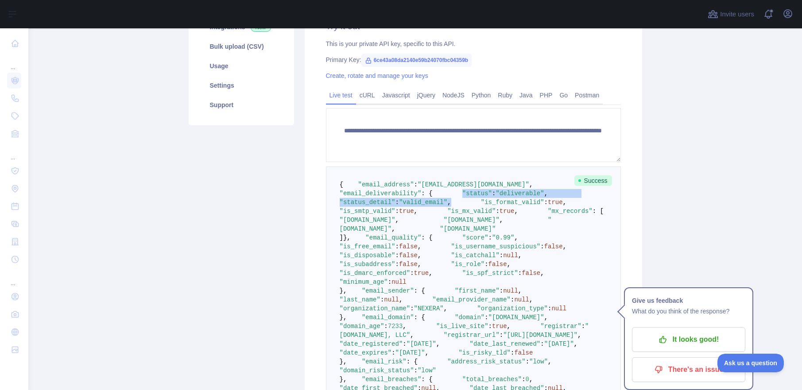
drag, startPoint x: 366, startPoint y: 211, endPoint x: 507, endPoint y: 219, distance: 141.1
click at [507, 219] on pre "{ "email_address" : "[EMAIL_ADDRESS][DOMAIN_NAME]" , "email_deliverability" : {…" at bounding box center [473, 291] width 295 height 249
copy code ""status" : "deliverable" , "status_detail" : "valid_email" ,"
